Goal: Task Accomplishment & Management: Complete application form

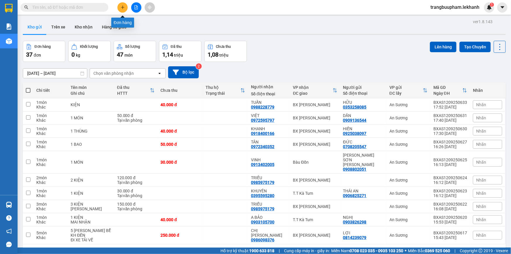
click at [126, 9] on button at bounding box center [122, 7] width 10 height 10
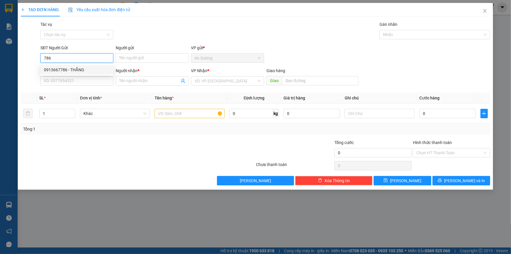
click at [79, 69] on div "0913667786 - THẮNG" at bounding box center [77, 70] width 66 height 6
type input "0913667786"
type input "THẮNG"
type input "0354175016"
type input "NGA"
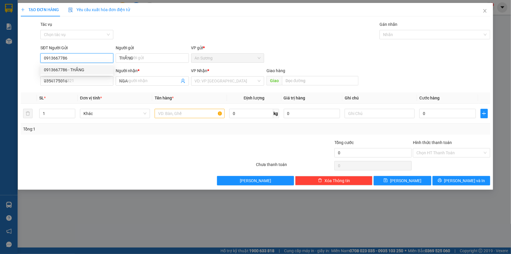
type input "60.000"
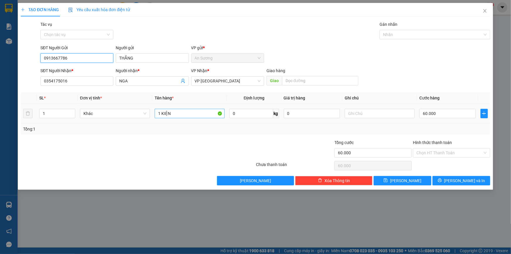
type input "0913667786"
drag, startPoint x: 181, startPoint y: 116, endPoint x: 111, endPoint y: 116, distance: 69.7
click at [111, 116] on tr "1 Khác 1 KIỆN 0 kg 0 60.000" at bounding box center [256, 114] width 470 height 20
type input "1 THÙNG"
click at [442, 114] on input "60.000" at bounding box center [448, 113] width 57 height 9
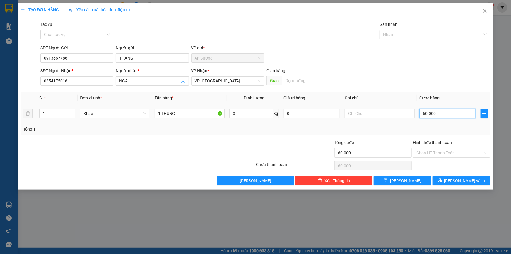
type input "5"
type input "50"
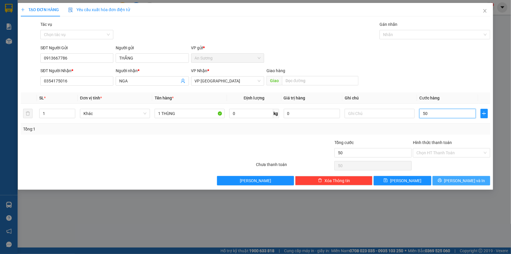
type input "50"
type input "50.000"
click at [465, 183] on span "[PERSON_NAME] và In" at bounding box center [464, 180] width 41 height 6
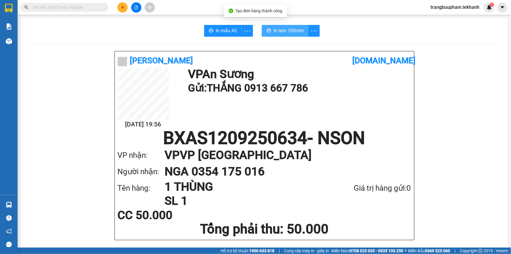
click at [300, 32] on span "In tem 100mm" at bounding box center [289, 30] width 30 height 7
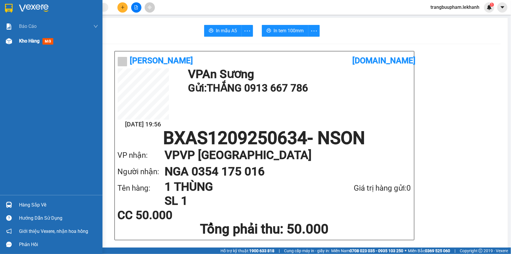
click at [28, 45] on div "Kho hàng mới" at bounding box center [58, 41] width 79 height 15
